Goal: Task Accomplishment & Management: Use online tool/utility

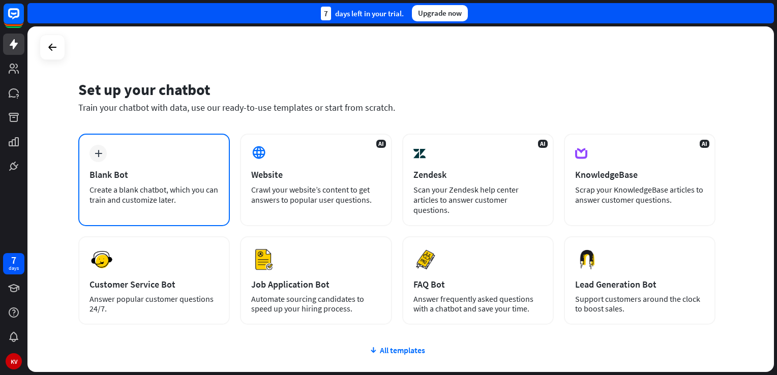
click at [207, 149] on div "plus Blank Bot Create a blank chatbot, which you can train and customize later." at bounding box center [154, 180] width 152 height 93
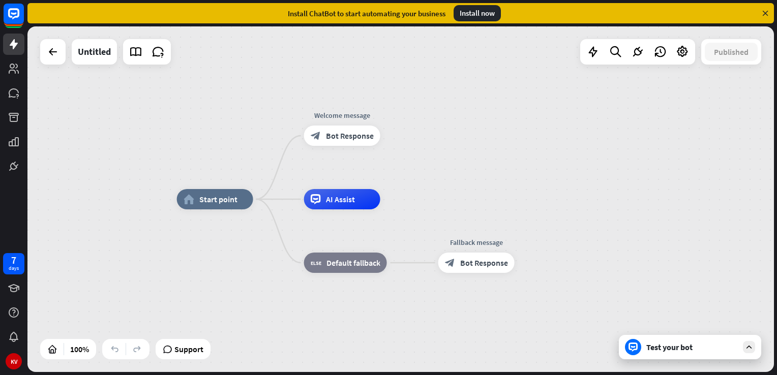
click at [747, 348] on icon at bounding box center [749, 347] width 9 height 9
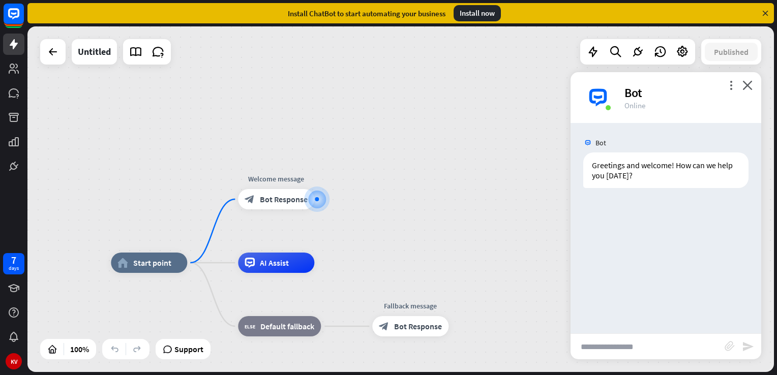
click at [617, 349] on input "text" at bounding box center [648, 346] width 154 height 25
type input "*"
type input "**********"
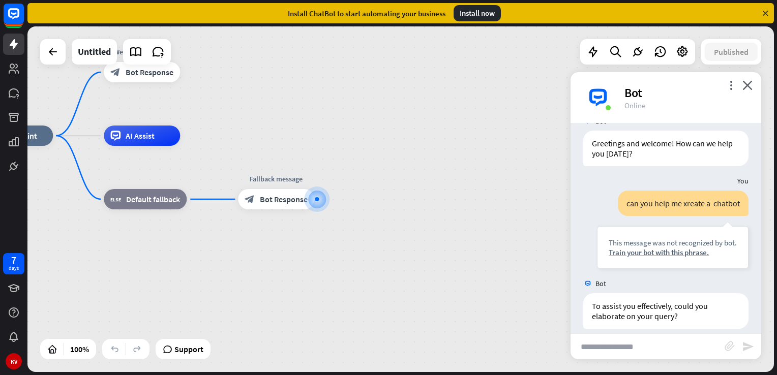
scroll to position [32, 0]
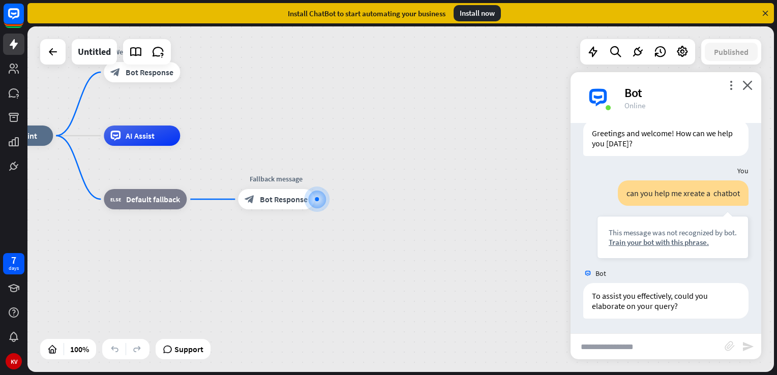
drag, startPoint x: 257, startPoint y: 284, endPoint x: 375, endPoint y: 291, distance: 118.2
click at [645, 348] on input "text" at bounding box center [648, 346] width 154 height 25
type input "*******"
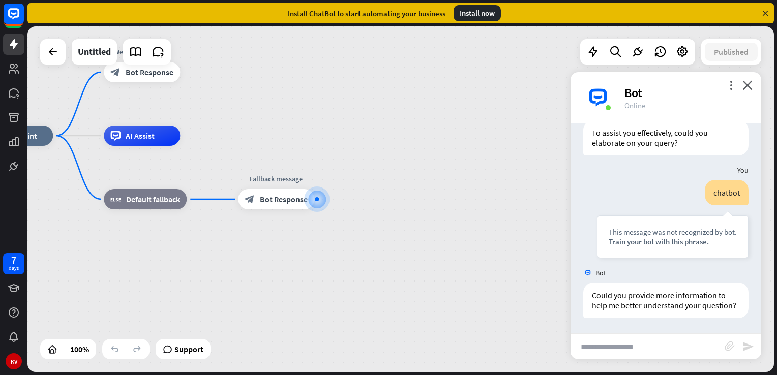
scroll to position [204, 0]
drag, startPoint x: 286, startPoint y: 311, endPoint x: 71, endPoint y: 338, distance: 216.9
click at [320, 196] on div "plus" at bounding box center [326, 199] width 15 height 15
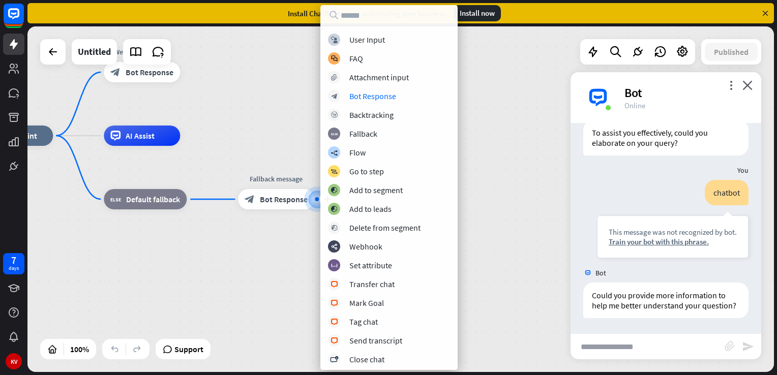
click at [222, 126] on div "home_2 Start point Welcome message block_bot_response Bot Response AI Assist bl…" at bounding box center [400, 199] width 747 height 346
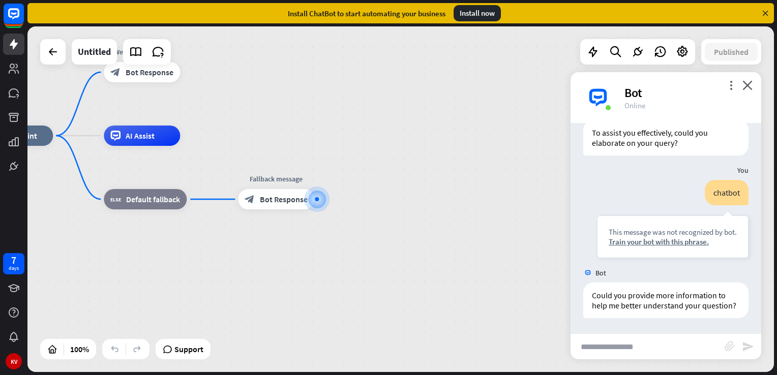
drag, startPoint x: 212, startPoint y: 122, endPoint x: 32, endPoint y: 170, distance: 187.1
click at [470, 19] on div "Install now" at bounding box center [477, 13] width 47 height 16
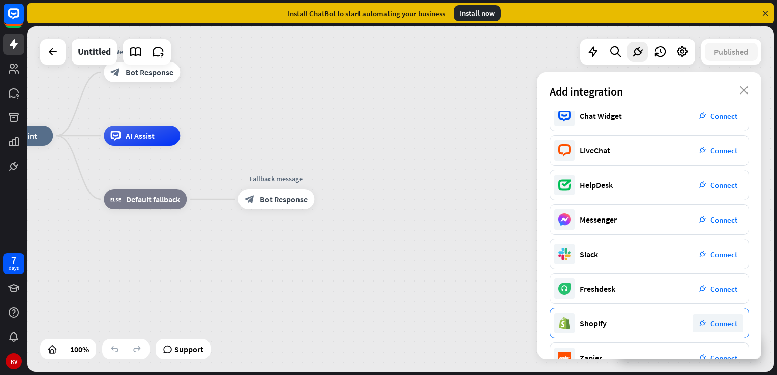
scroll to position [0, 0]
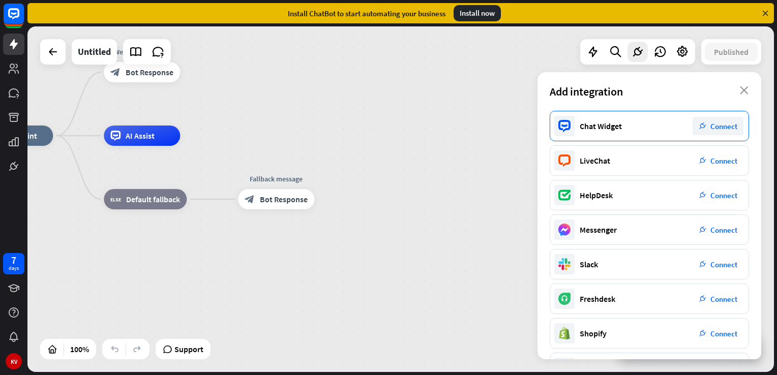
click at [660, 137] on div "Chat Widget plug_integration Connect" at bounding box center [649, 126] width 199 height 31
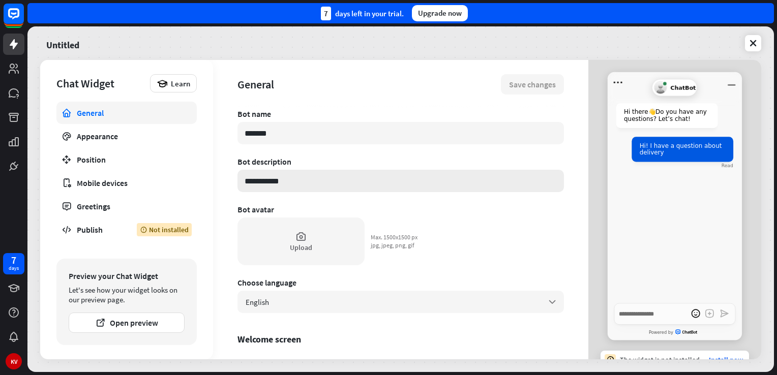
click at [266, 188] on input "**********" at bounding box center [401, 181] width 327 height 22
click at [290, 186] on input "**********" at bounding box center [401, 181] width 327 height 22
click at [315, 154] on div "**********" at bounding box center [401, 234] width 327 height 251
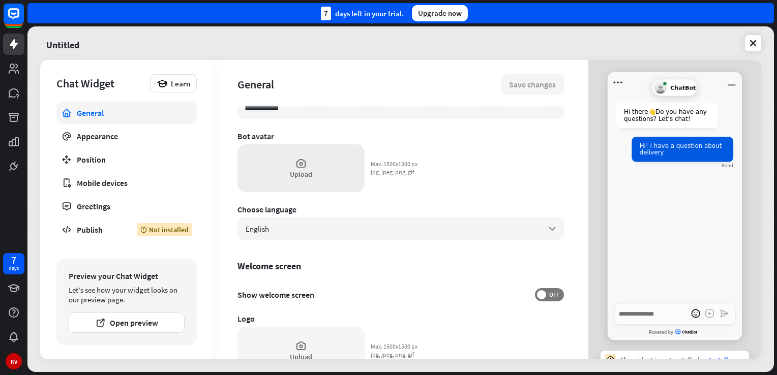
drag, startPoint x: 299, startPoint y: 174, endPoint x: 299, endPoint y: 219, distance: 45.3
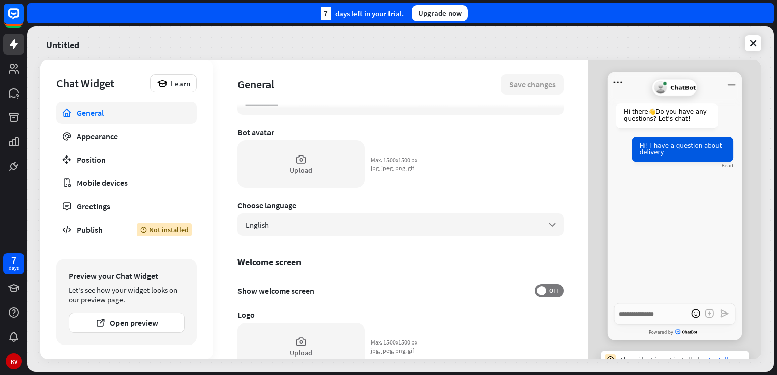
drag, startPoint x: 298, startPoint y: 217, endPoint x: 303, endPoint y: 241, distance: 23.9
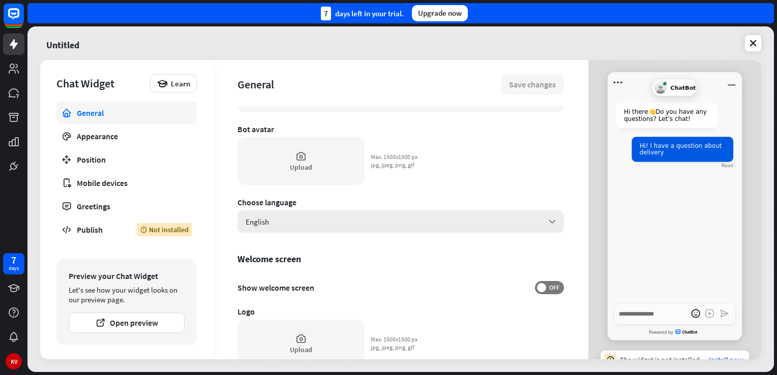
click at [313, 231] on div "English arrow_down" at bounding box center [401, 222] width 327 height 22
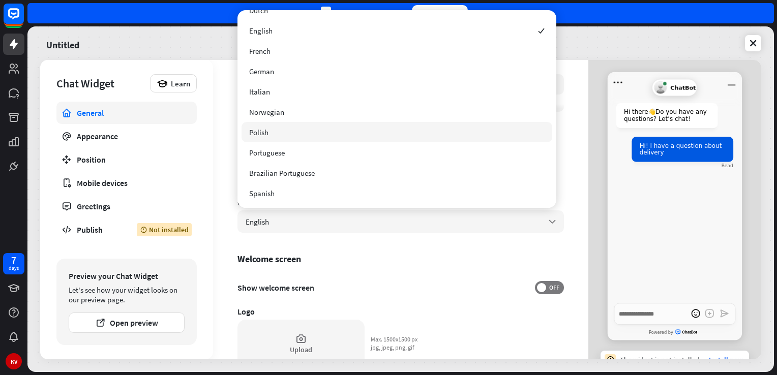
scroll to position [0, 0]
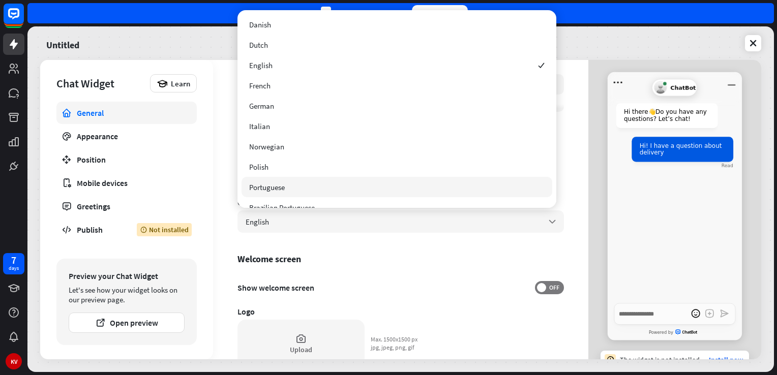
click at [333, 254] on div "Welcome screen" at bounding box center [401, 259] width 327 height 12
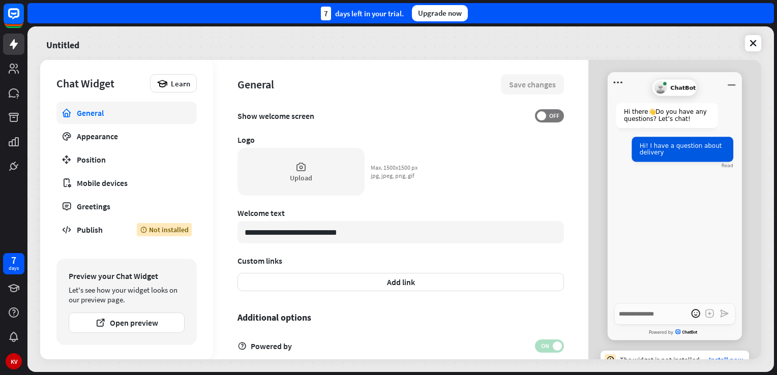
scroll to position [294, 0]
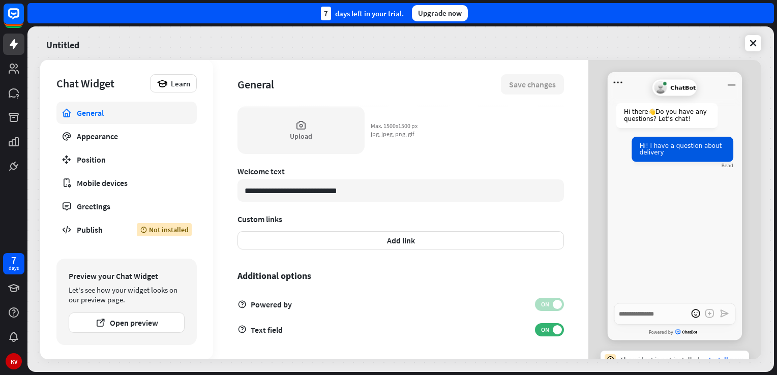
drag, startPoint x: 316, startPoint y: 191, endPoint x: 315, endPoint y: 292, distance: 101.2
type textarea "*"
